Goal: Information Seeking & Learning: Learn about a topic

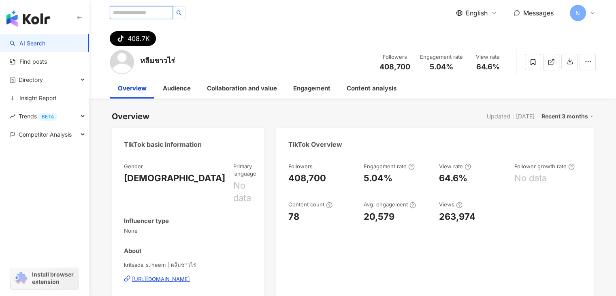
click at [147, 12] on input "search" at bounding box center [141, 12] width 63 height 13
paste input "**********"
type input "**********"
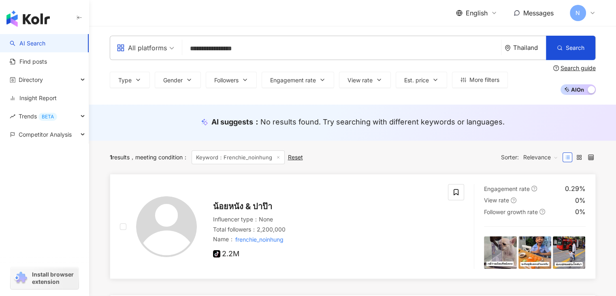
click at [255, 206] on span "น้อยหนัง & ปาป๊า" at bounding box center [242, 206] width 59 height 10
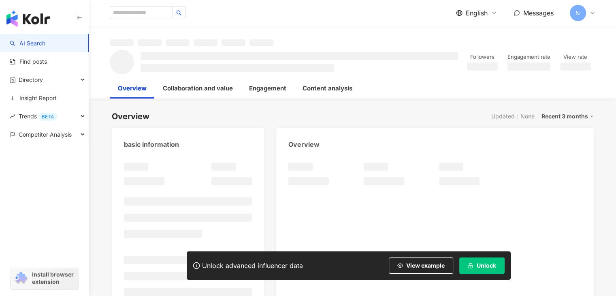
click at [479, 265] on span "Unlock" at bounding box center [486, 265] width 19 height 6
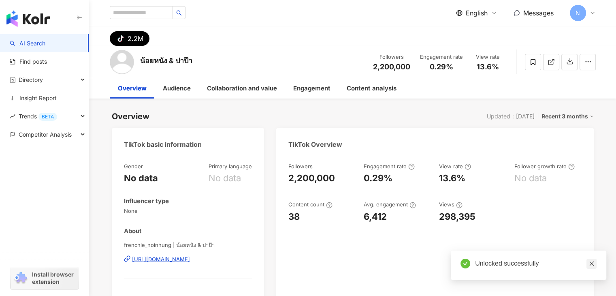
click at [590, 260] on link at bounding box center [592, 264] width 10 height 10
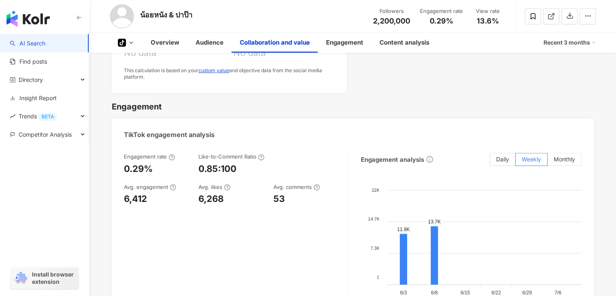
scroll to position [770, 0]
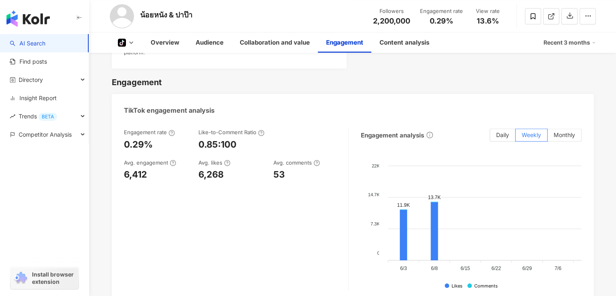
scroll to position [810, 0]
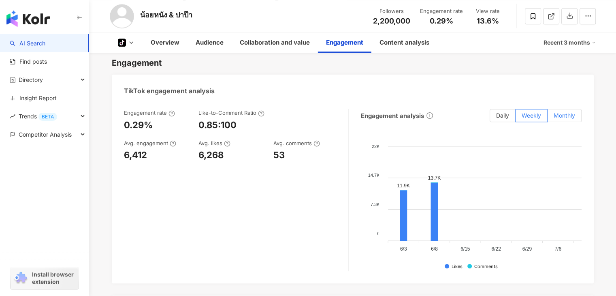
click at [554, 114] on span "Monthly" at bounding box center [564, 115] width 21 height 7
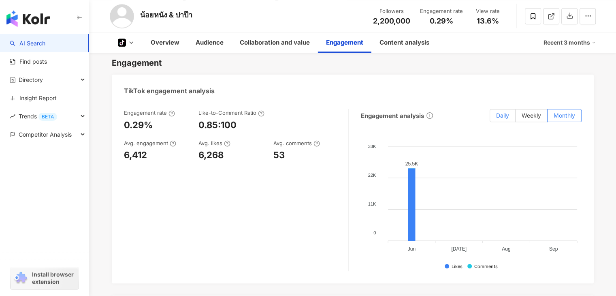
click at [498, 113] on span "Daily" at bounding box center [502, 115] width 13 height 7
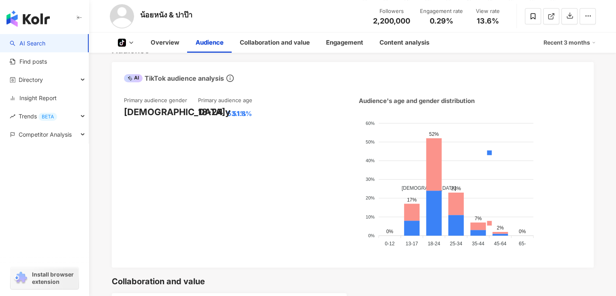
scroll to position [471, 0]
